Goal: Task Accomplishment & Management: Use online tool/utility

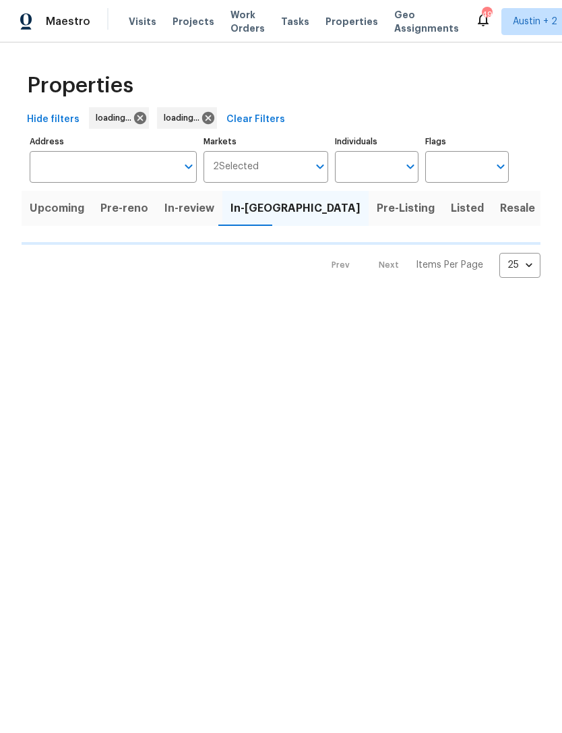
click at [209, 299] on html "Maestro Visits Projects Work Orders Tasks Properties Geo Assignments 49 [GEOGRA…" at bounding box center [281, 149] width 562 height 299
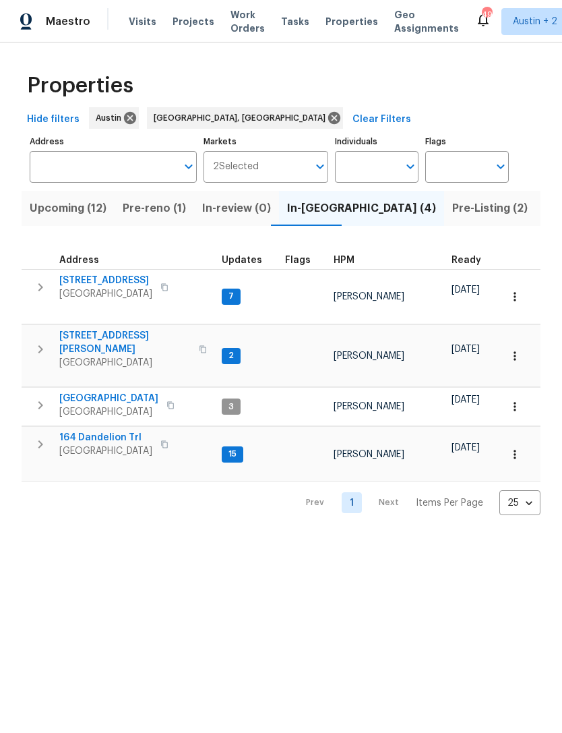
click at [114, 329] on span "[STREET_ADDRESS][PERSON_NAME]" at bounding box center [125, 342] width 132 height 27
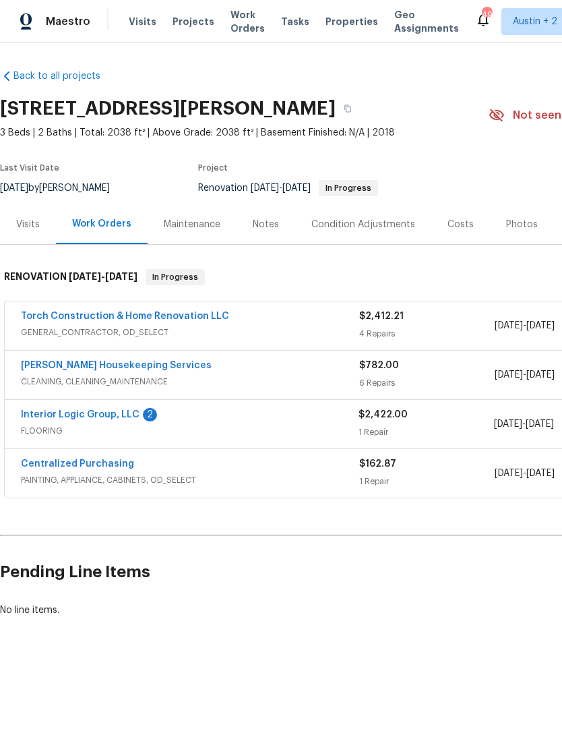
click at [175, 314] on link "Torch Construction & Home Renovation LLC" at bounding box center [125, 316] width 208 height 9
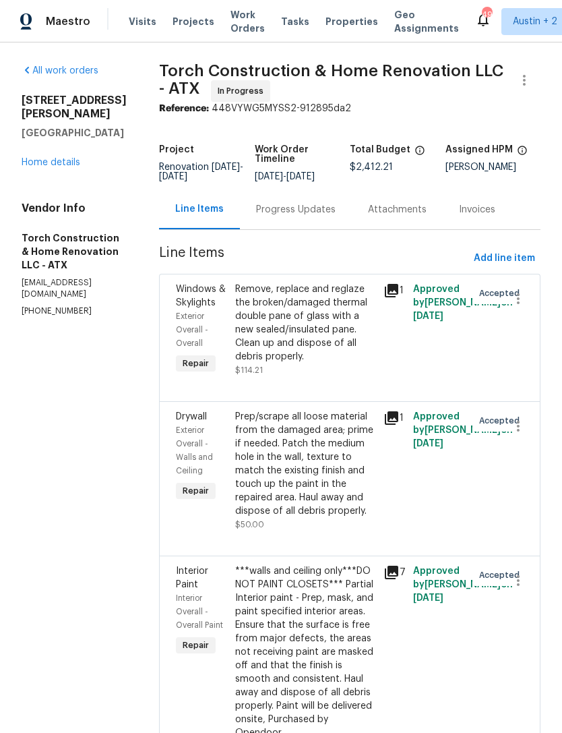
click at [380, 447] on div "Prep/scrape all loose material from the damaged area; prime if needed. Patch th…" at bounding box center [305, 470] width 148 height 129
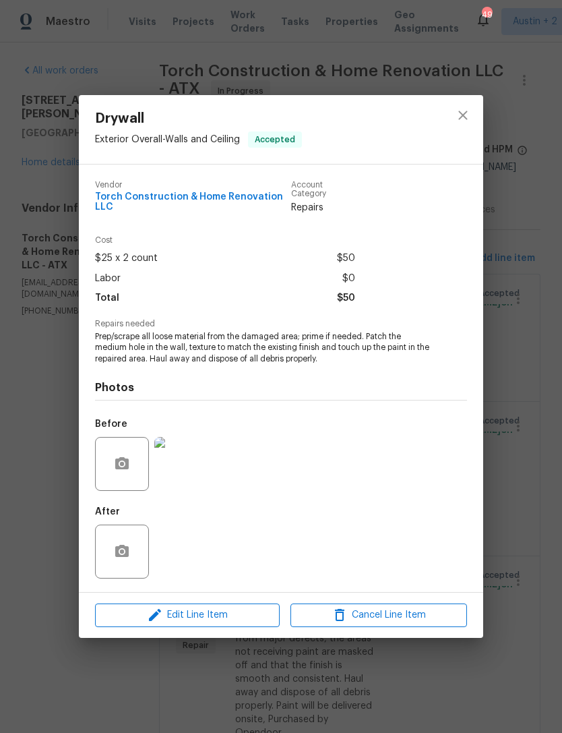
click at [198, 465] on img at bounding box center [181, 464] width 54 height 54
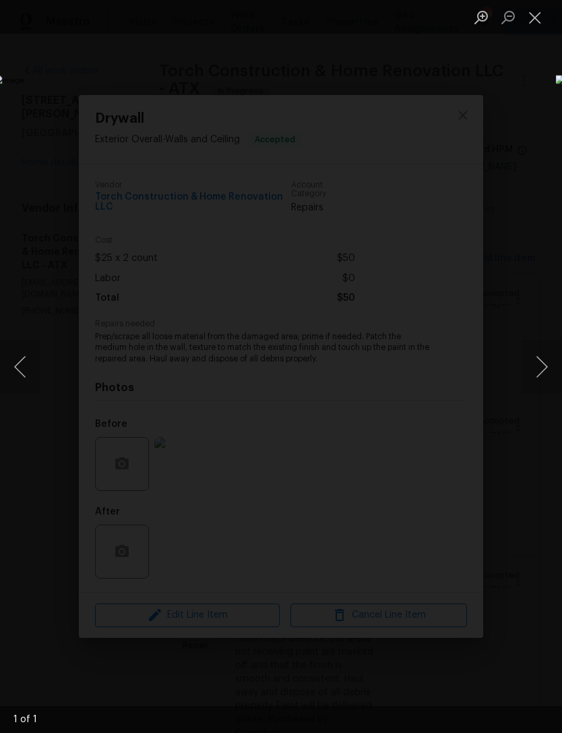
click at [529, 18] on button "Close lightbox" at bounding box center [535, 17] width 27 height 24
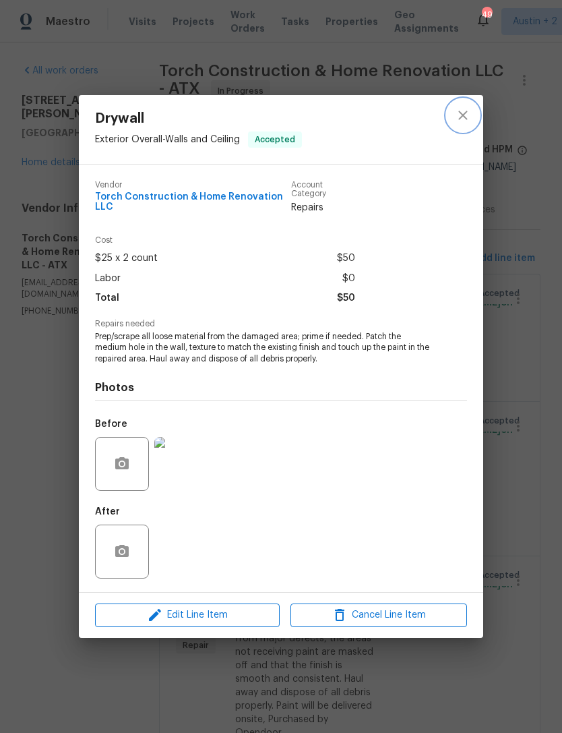
click at [461, 112] on icon "close" at bounding box center [463, 115] width 9 height 9
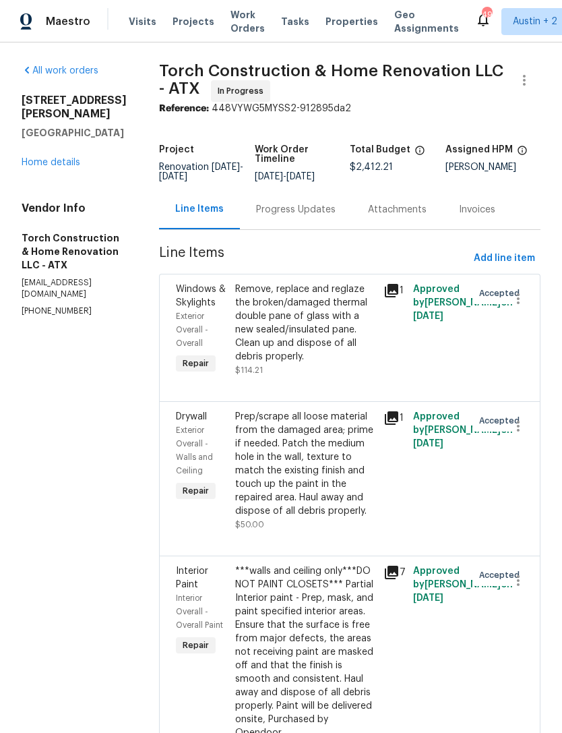
click at [69, 158] on link "Home details" at bounding box center [51, 162] width 59 height 9
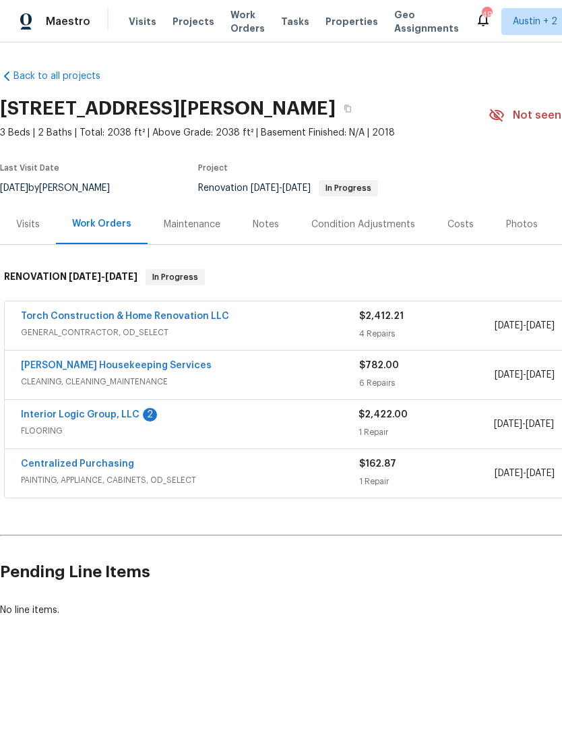
click at [135, 370] on link "Arelis Housekeeping Services" at bounding box center [116, 365] width 191 height 9
